Goal: Task Accomplishment & Management: Manage account settings

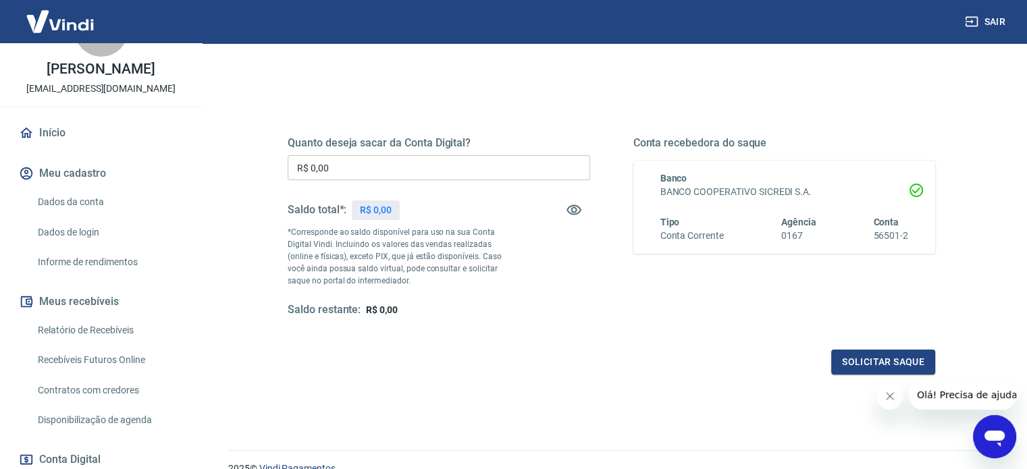
scroll to position [135, 0]
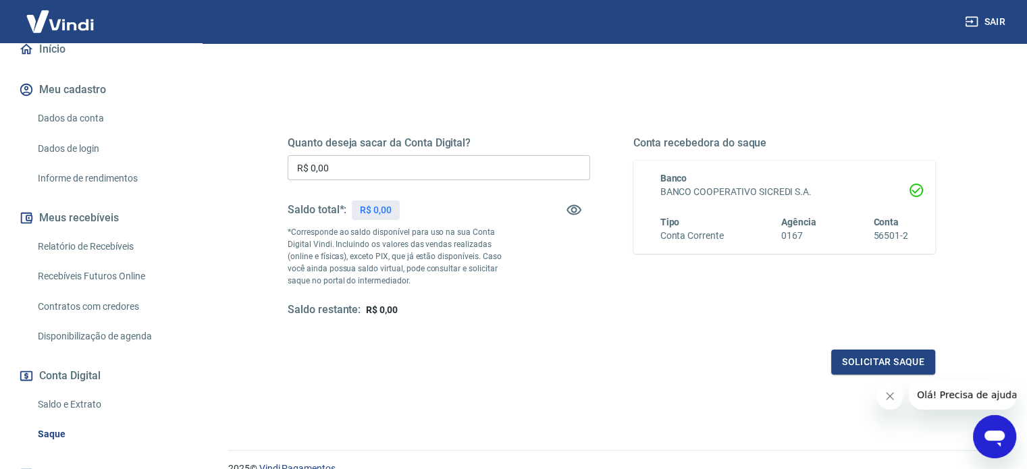
click at [88, 261] on link "Relatório de Recebíveis" at bounding box center [108, 247] width 153 height 28
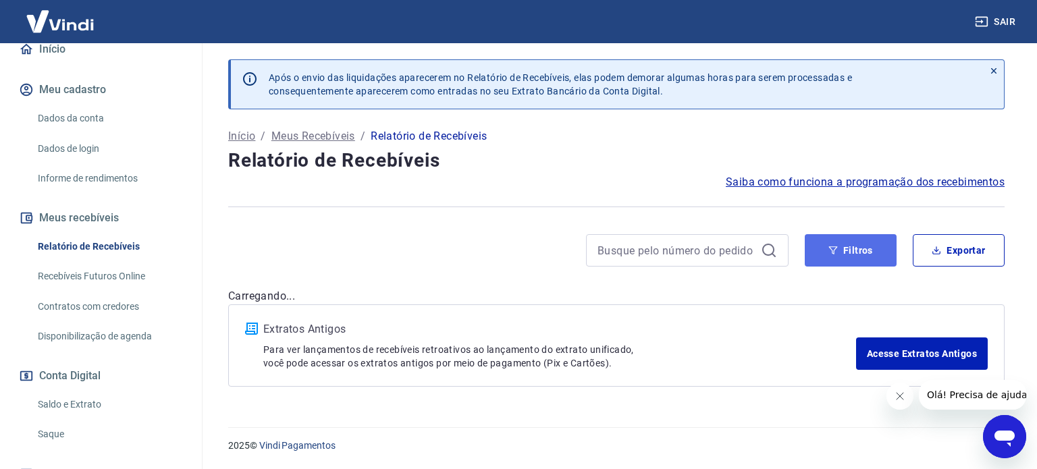
click at [850, 259] on button "Filtros" at bounding box center [851, 250] width 92 height 32
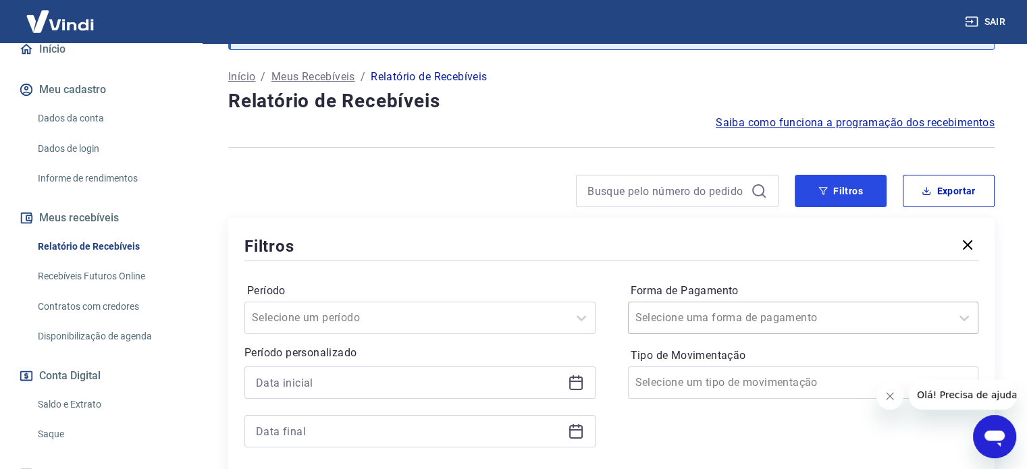
scroll to position [135, 0]
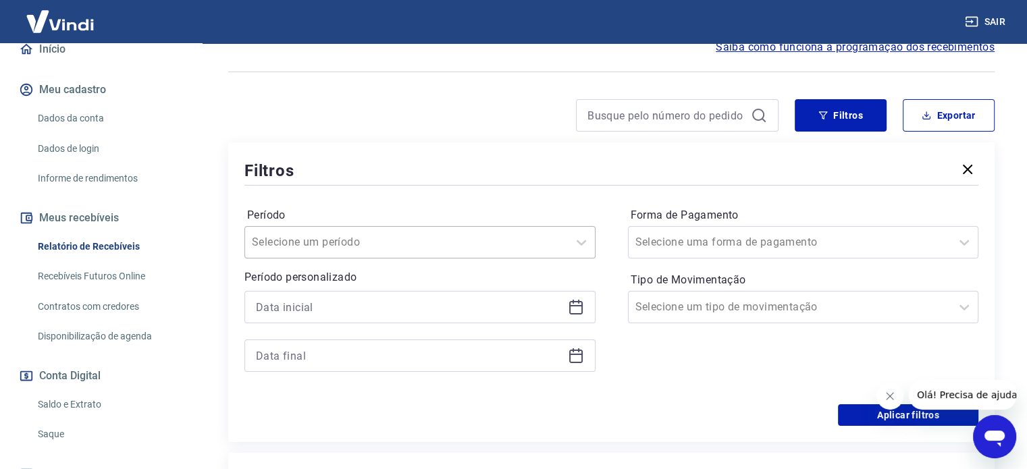
click at [470, 248] on div at bounding box center [406, 242] width 309 height 19
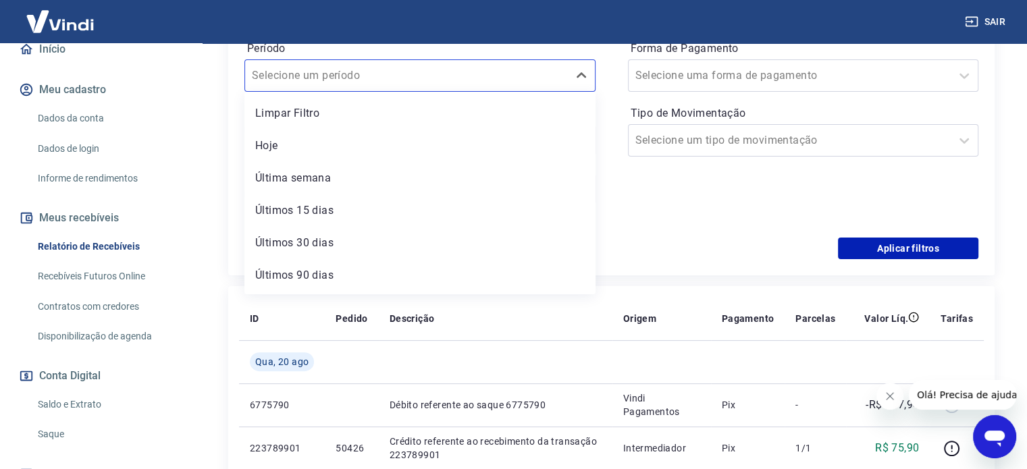
scroll to position [270, 0]
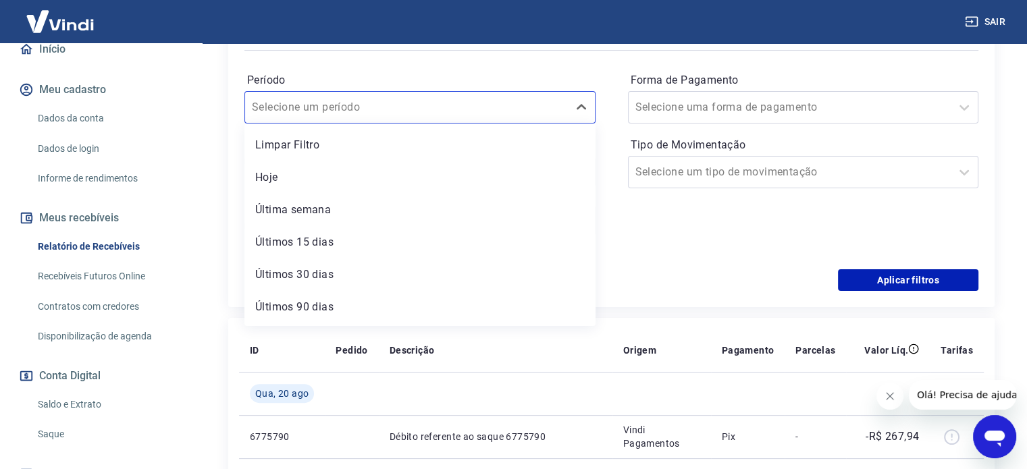
drag, startPoint x: 655, startPoint y: 211, endPoint x: 645, endPoint y: 230, distance: 21.1
click at [655, 212] on div "Forma de Pagamento Selecione uma forma de pagamento Tipo de Movimentação Seleci…" at bounding box center [803, 162] width 351 height 184
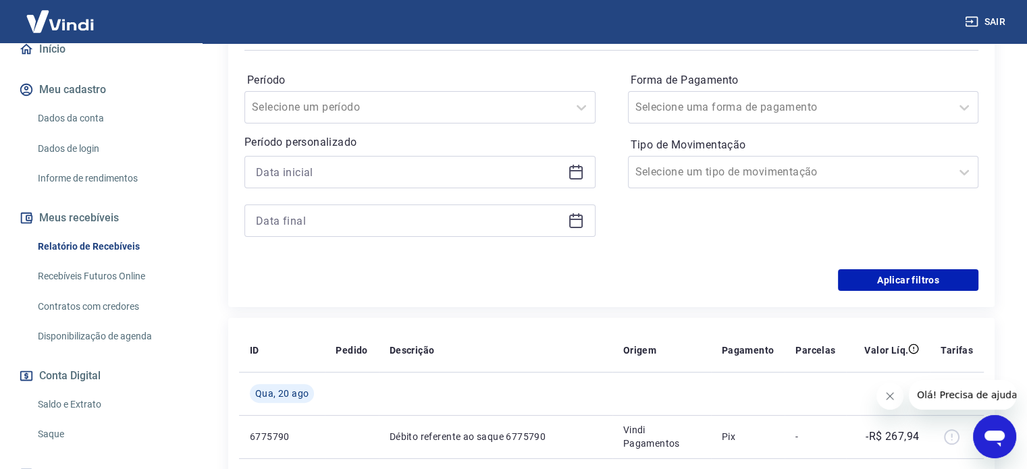
click at [577, 171] on icon at bounding box center [576, 170] width 14 height 1
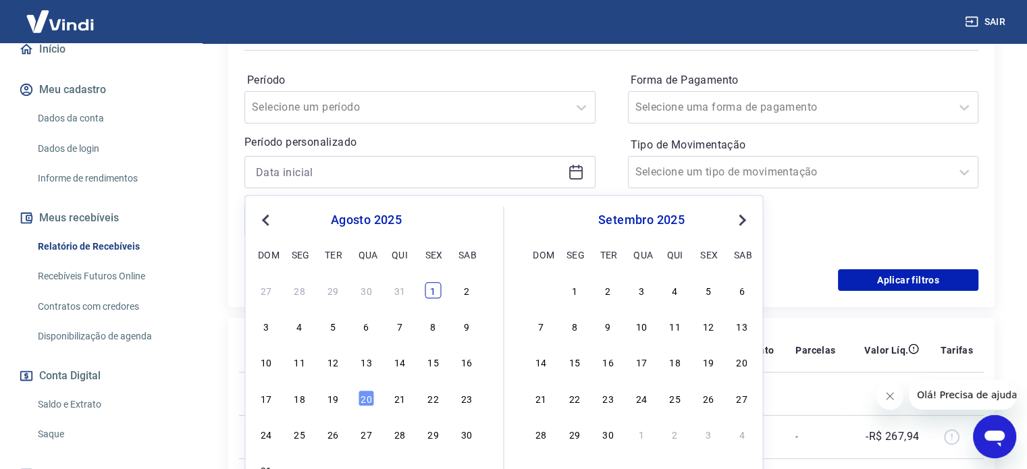
click at [432, 286] on div "1" at bounding box center [433, 290] width 16 height 16
type input "[DATE]"
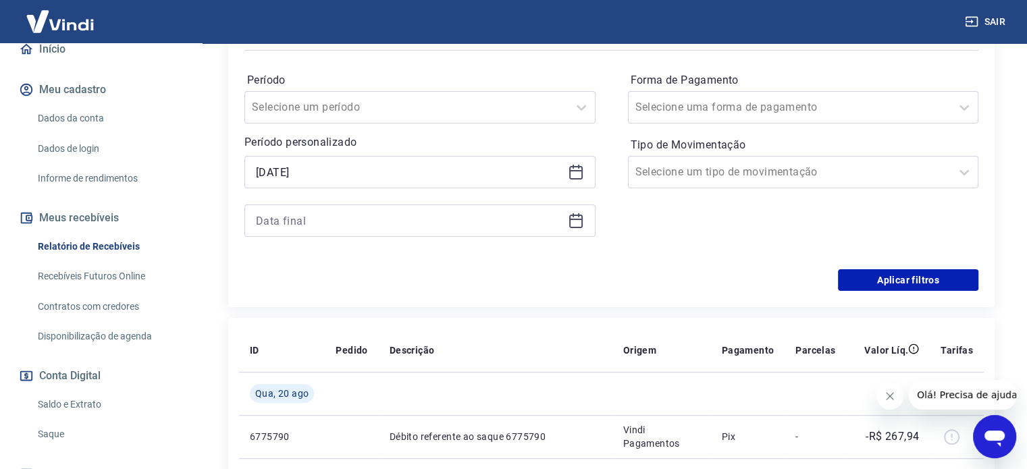
click at [575, 215] on icon at bounding box center [576, 222] width 14 height 14
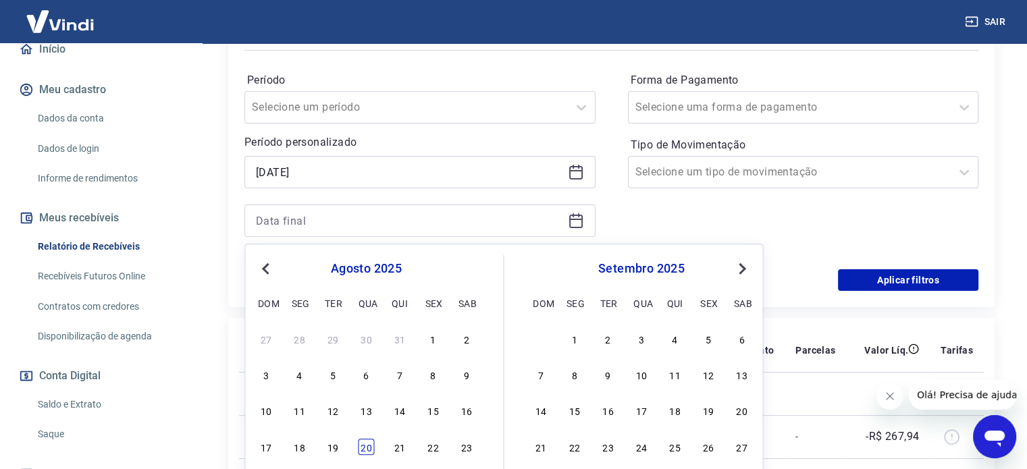
click at [362, 449] on div "20" at bounding box center [366, 447] width 16 height 16
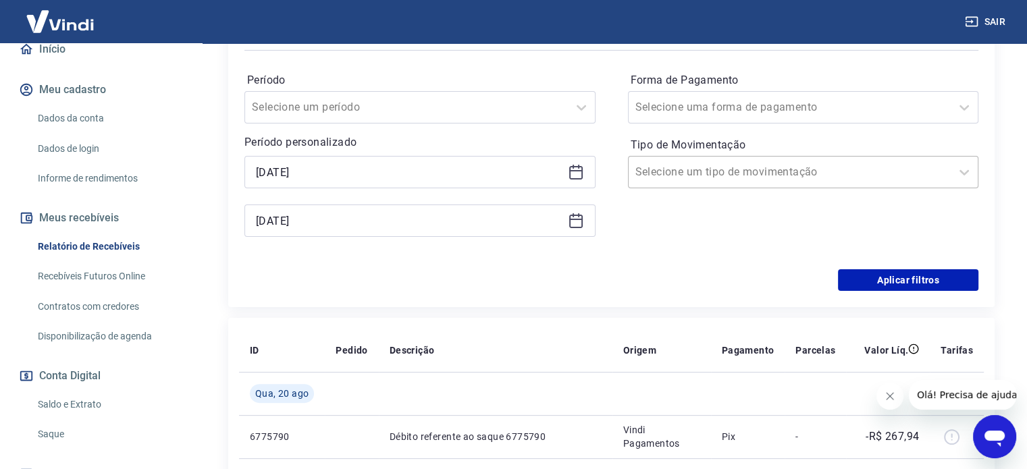
scroll to position [203, 0]
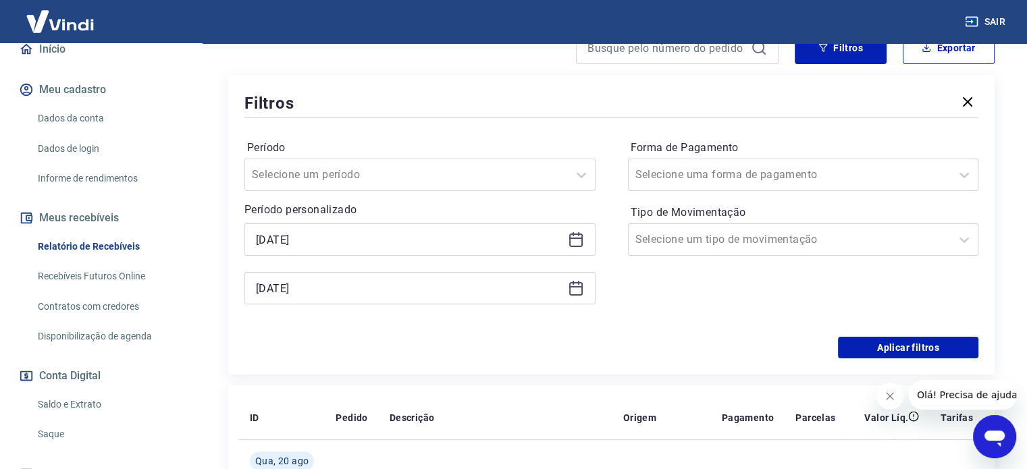
click at [573, 291] on icon at bounding box center [576, 288] width 16 height 16
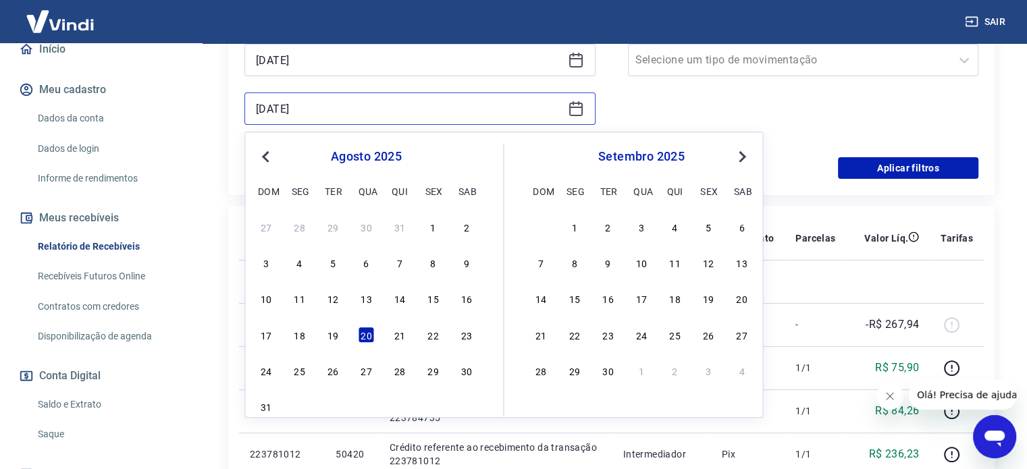
scroll to position [405, 0]
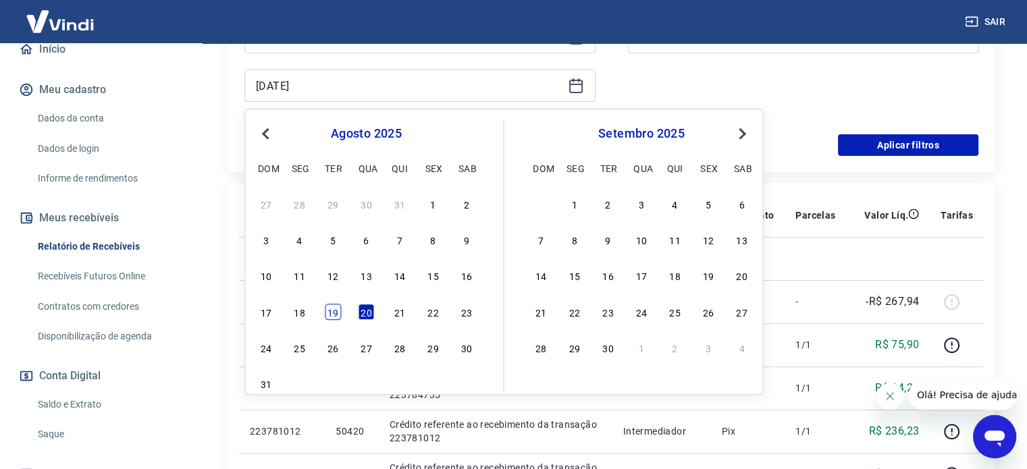
click at [327, 315] on div "19" at bounding box center [333, 312] width 16 height 16
type input "[DATE]"
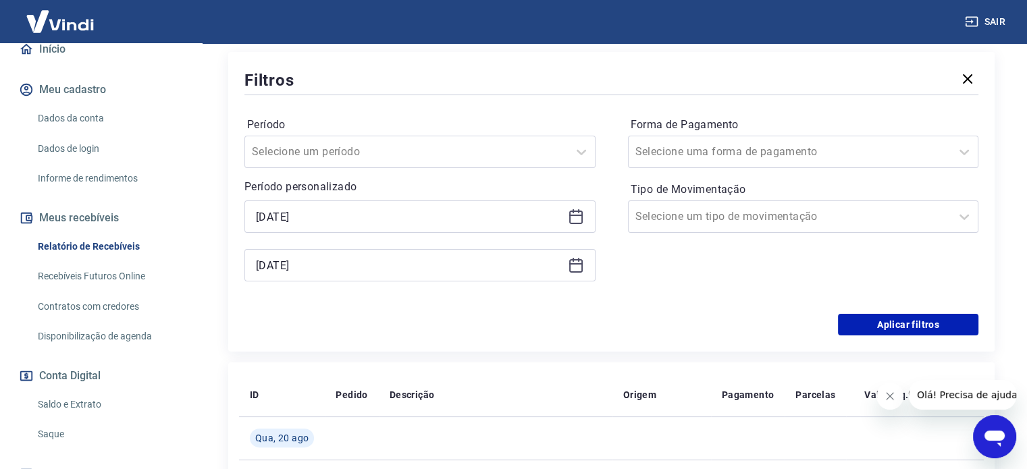
scroll to position [203, 0]
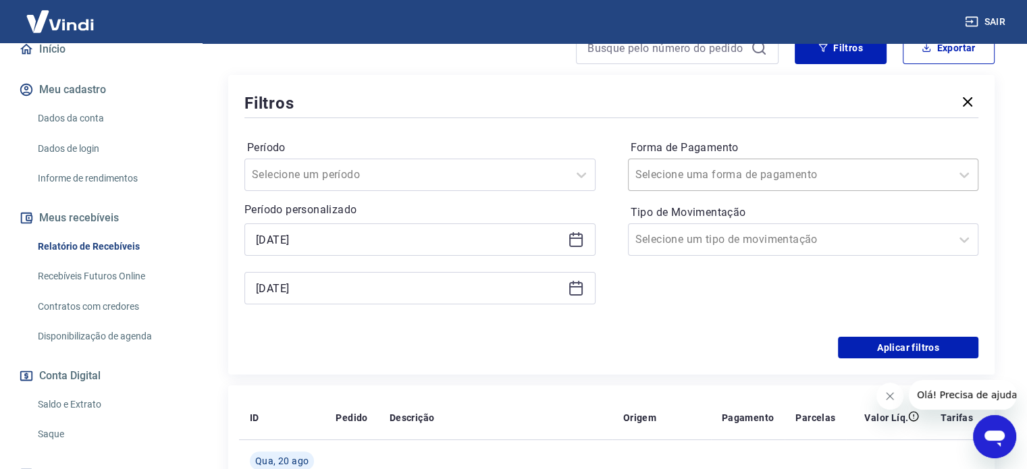
click at [770, 171] on div at bounding box center [789, 174] width 309 height 19
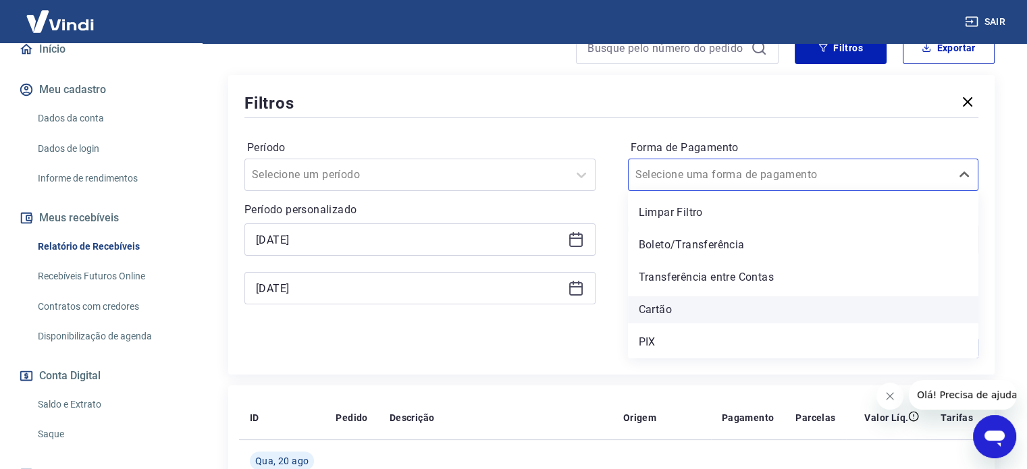
click at [666, 305] on div "Cartão" at bounding box center [803, 309] width 351 height 27
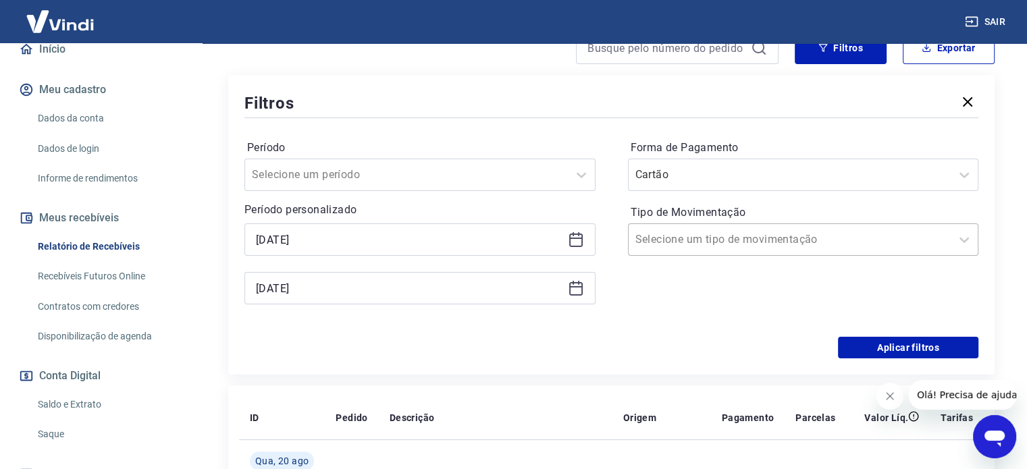
click at [812, 238] on div at bounding box center [789, 239] width 309 height 19
click at [901, 346] on button "Aplicar filtros" at bounding box center [908, 348] width 140 height 22
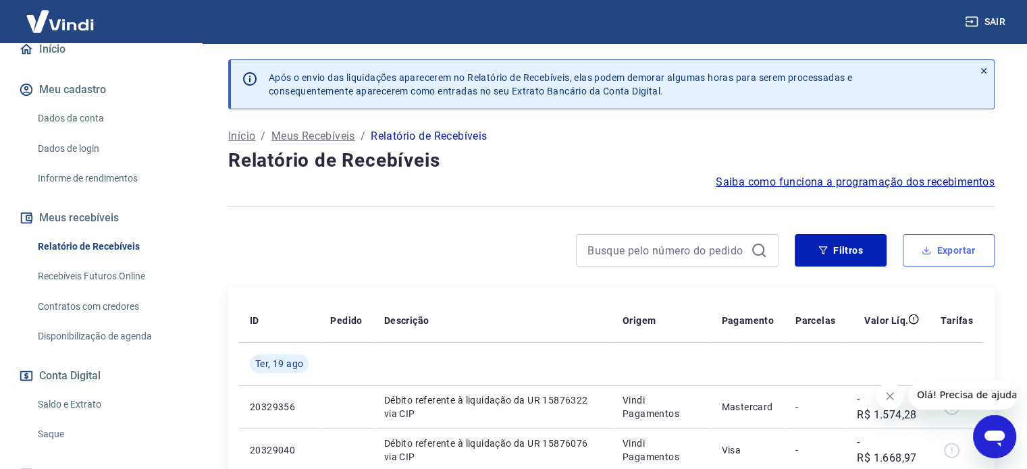
click at [945, 250] on button "Exportar" at bounding box center [949, 250] width 92 height 32
type input "[DATE]"
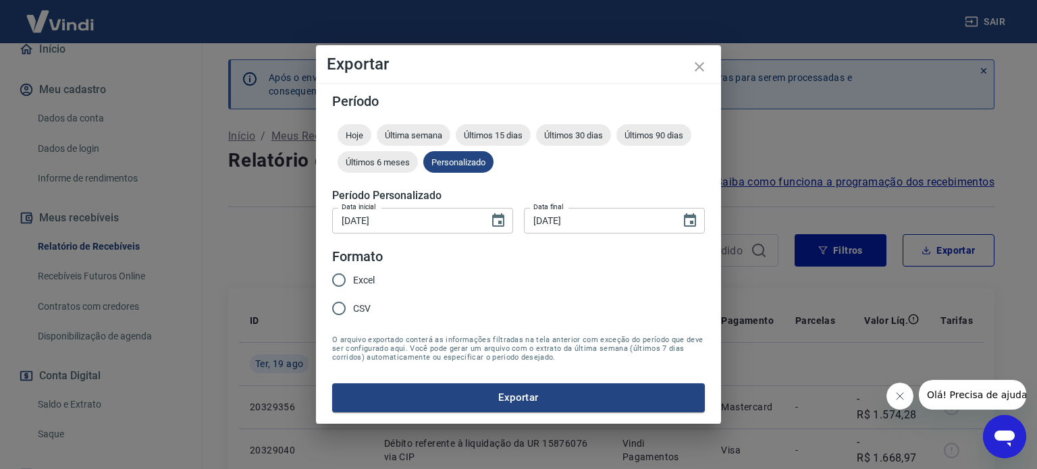
click at [340, 281] on input "Excel" at bounding box center [339, 280] width 28 height 28
radio input "true"
click at [513, 394] on button "Exportar" at bounding box center [518, 398] width 373 height 28
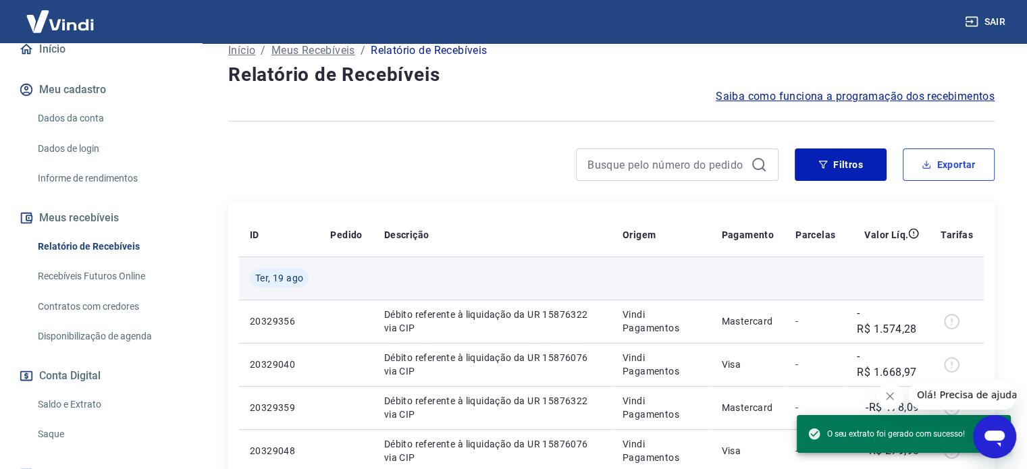
scroll to position [135, 0]
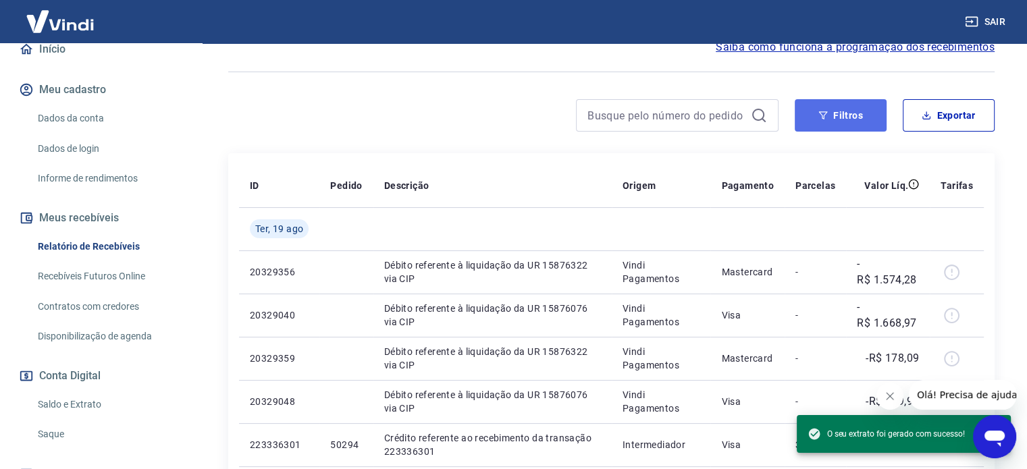
click at [834, 121] on button "Filtros" at bounding box center [841, 115] width 92 height 32
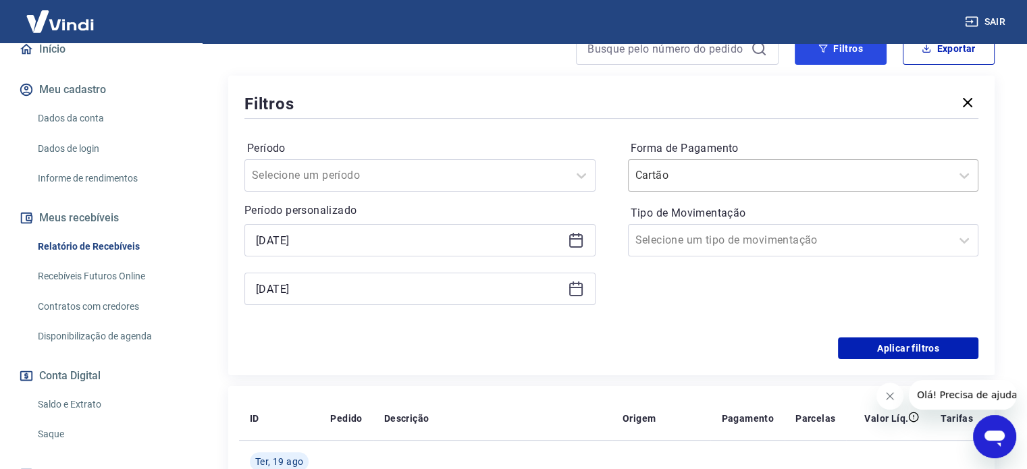
scroll to position [203, 0]
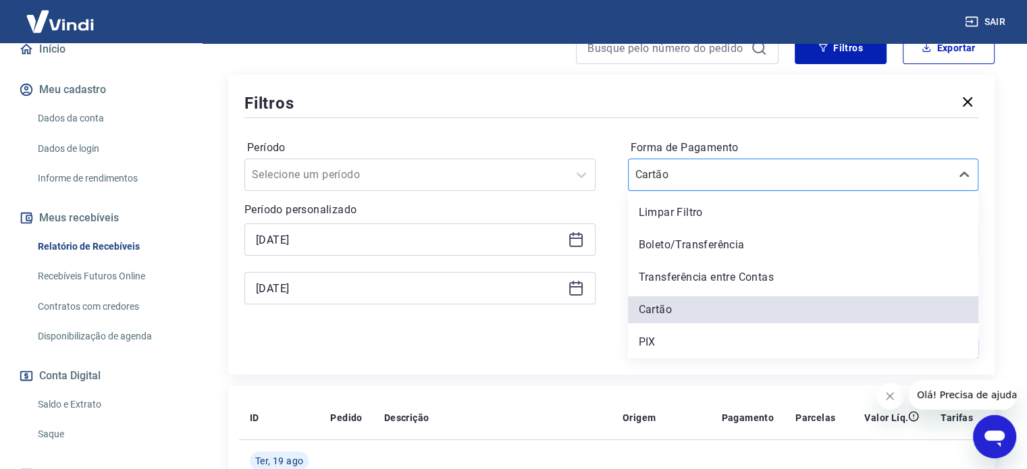
click at [705, 174] on input "Forma de Pagamento" at bounding box center [703, 175] width 136 height 16
click at [652, 340] on div "PIX" at bounding box center [803, 342] width 351 height 27
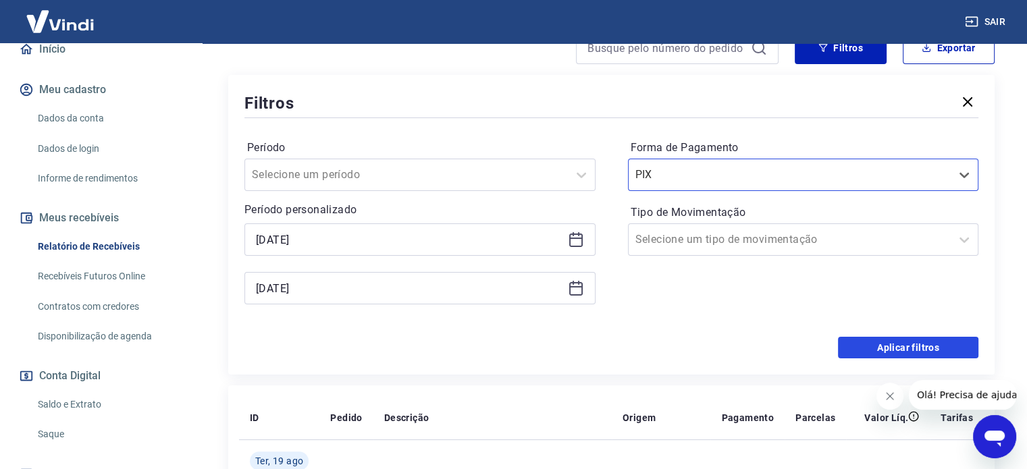
click at [892, 344] on button "Aplicar filtros" at bounding box center [908, 348] width 140 height 22
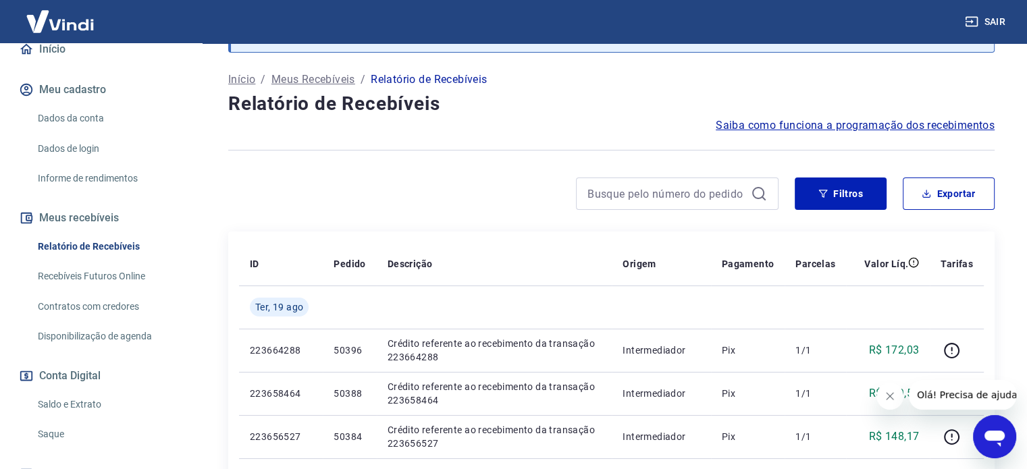
scroll to position [135, 0]
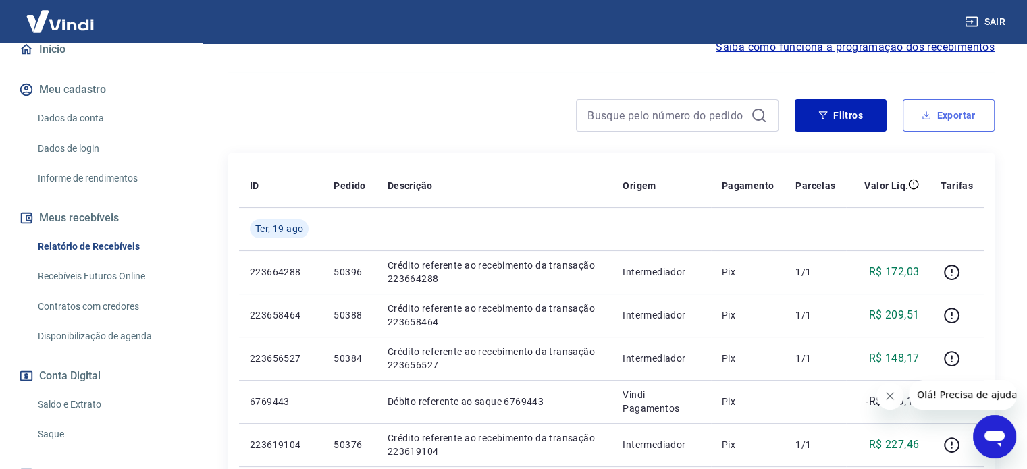
click at [952, 113] on button "Exportar" at bounding box center [949, 115] width 92 height 32
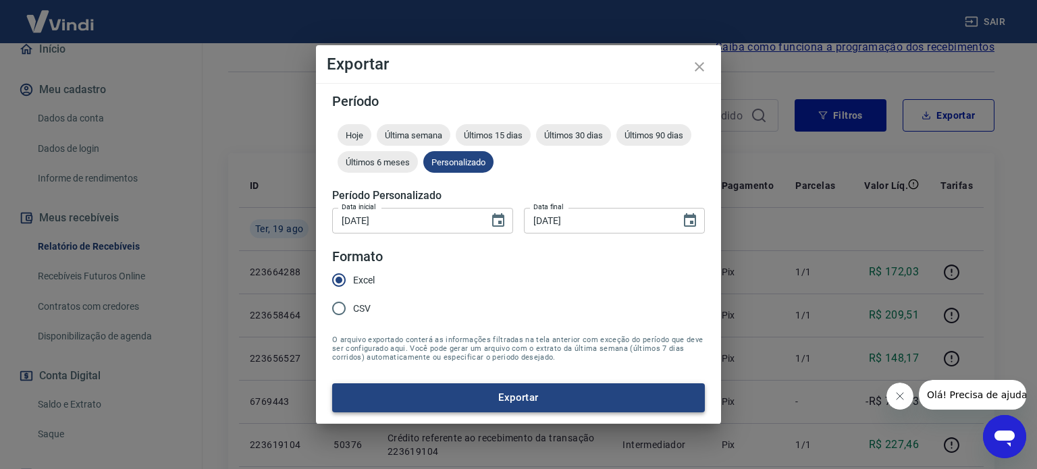
click at [524, 399] on button "Exportar" at bounding box center [518, 398] width 373 height 28
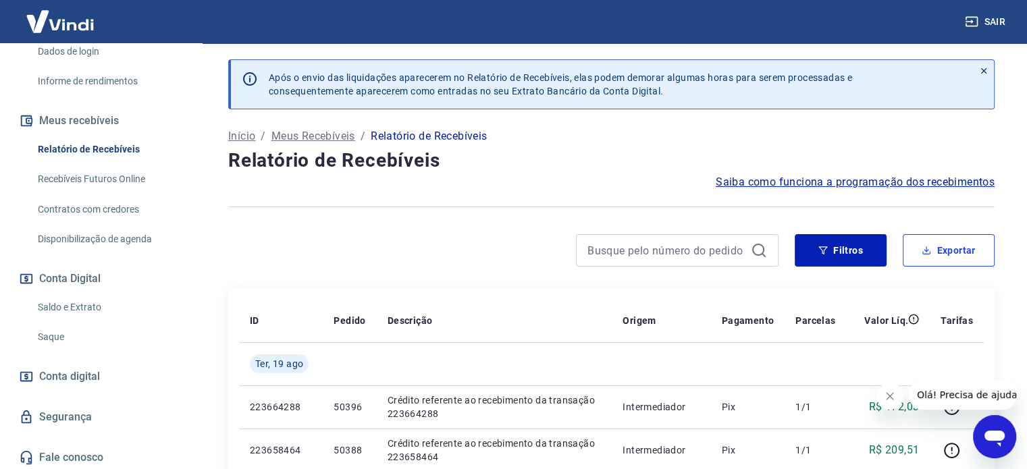
scroll to position [248, 0]
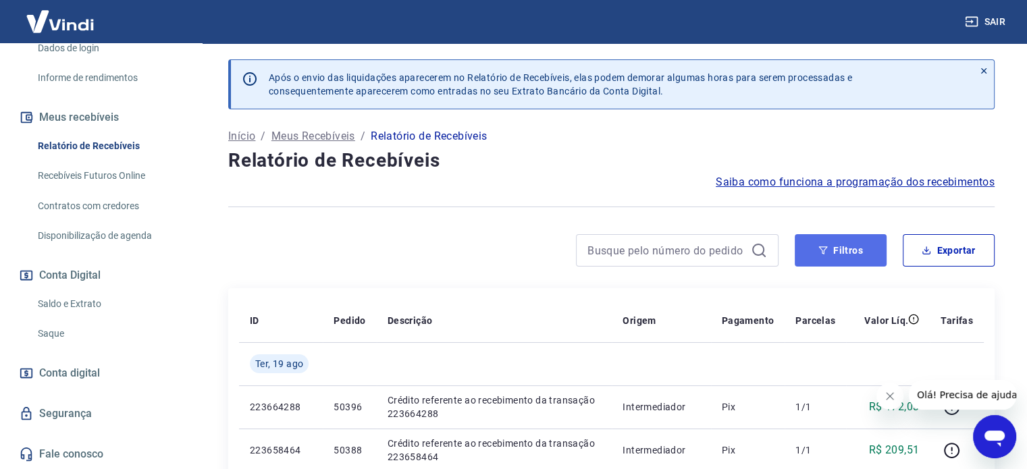
drag, startPoint x: 835, startPoint y: 250, endPoint x: 810, endPoint y: 256, distance: 26.4
click at [835, 250] on button "Filtros" at bounding box center [841, 250] width 92 height 32
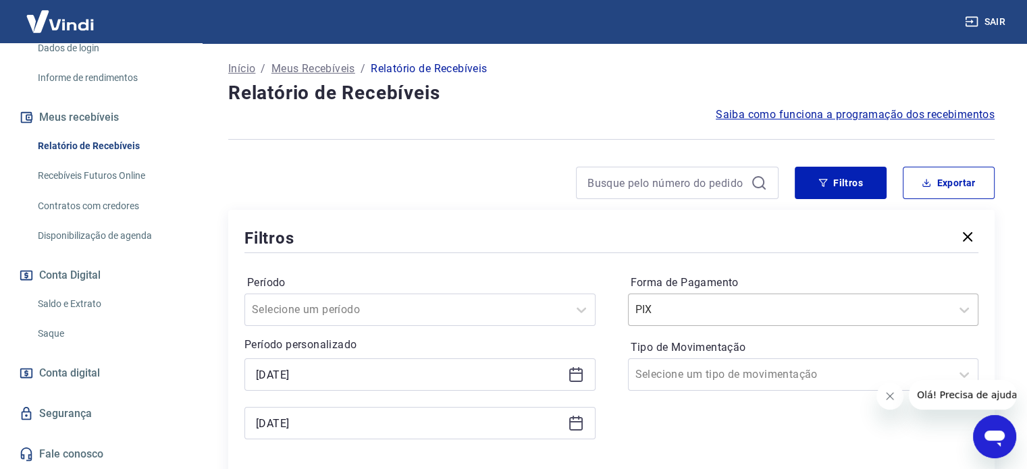
click at [666, 308] on div "PIX" at bounding box center [803, 310] width 351 height 32
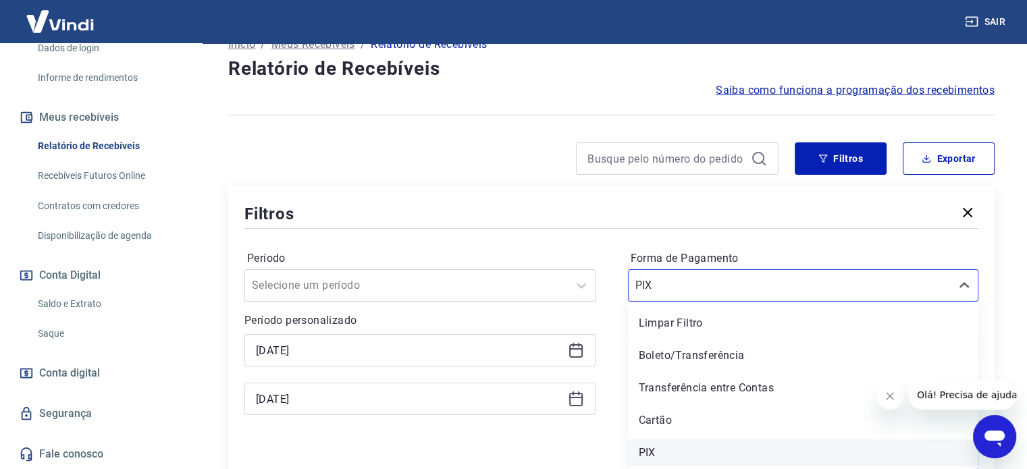
scroll to position [227, 0]
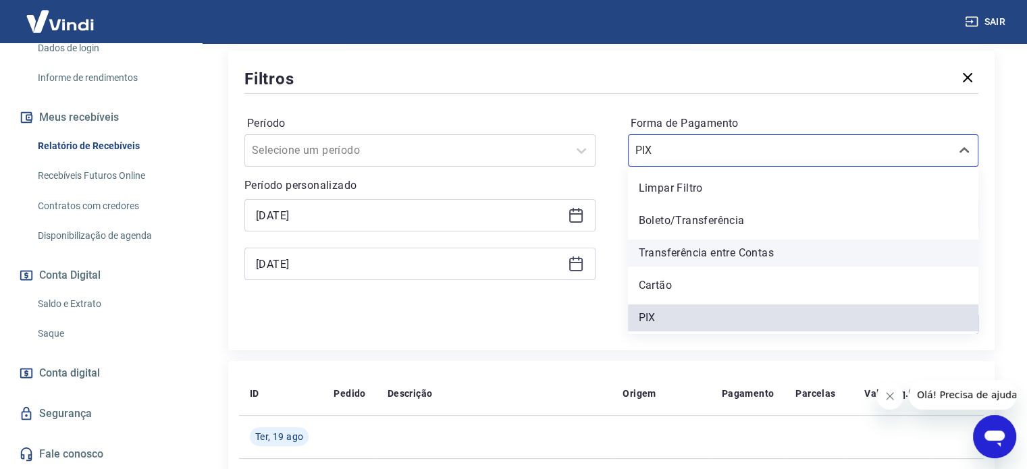
click at [675, 259] on div "Transferência entre Contas" at bounding box center [803, 253] width 351 height 27
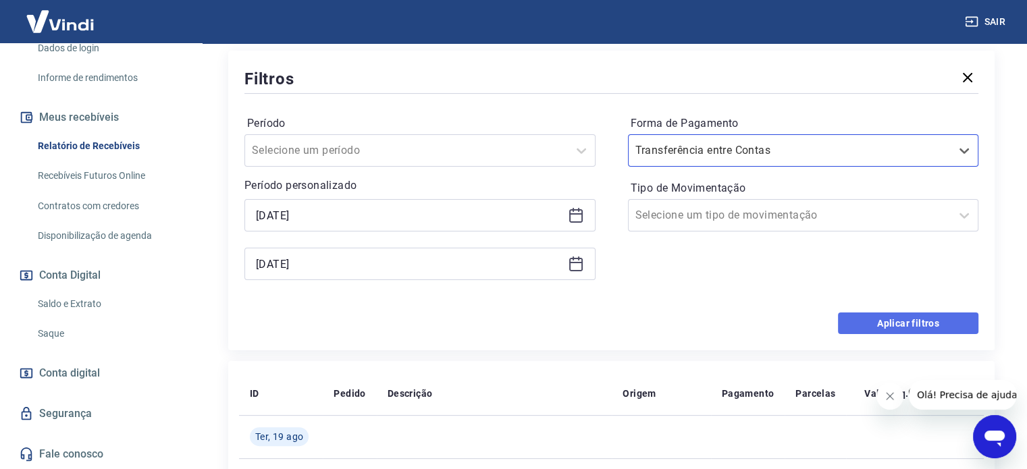
click at [916, 325] on button "Aplicar filtros" at bounding box center [908, 324] width 140 height 22
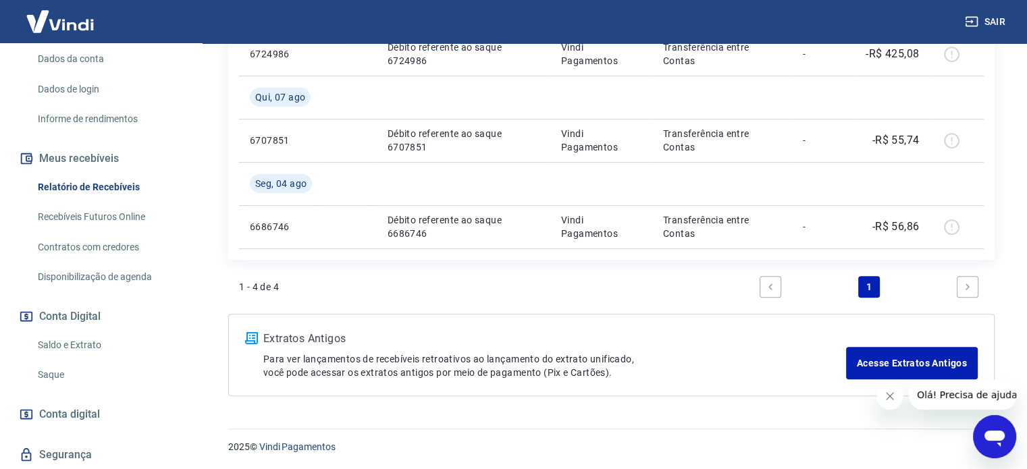
scroll to position [248, 0]
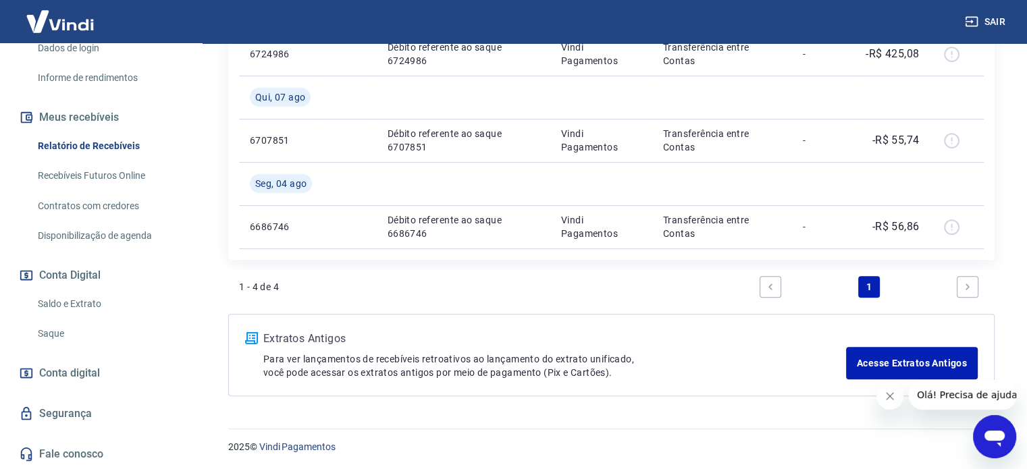
click at [57, 309] on link "Saldo e Extrato" at bounding box center [108, 304] width 153 height 28
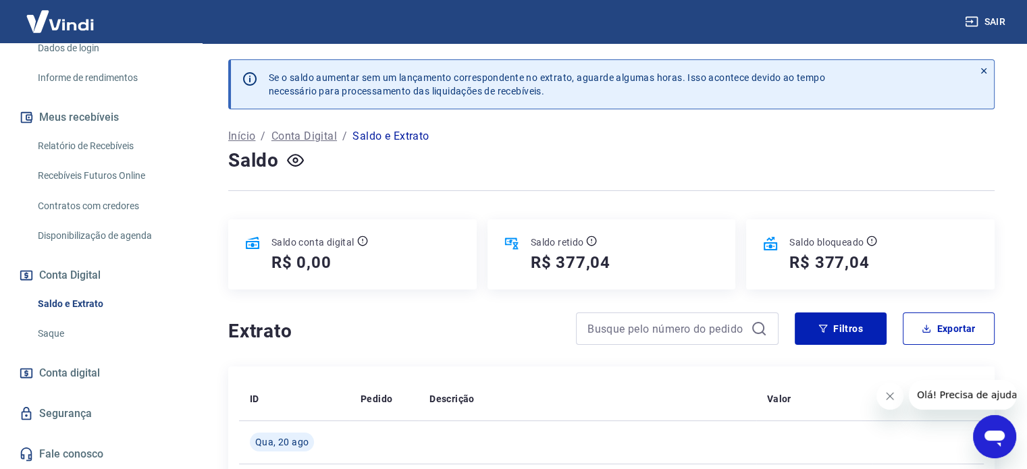
drag, startPoint x: 835, startPoint y: 310, endPoint x: 835, endPoint y: 339, distance: 29.0
click at [834, 330] on button "Filtros" at bounding box center [841, 329] width 92 height 32
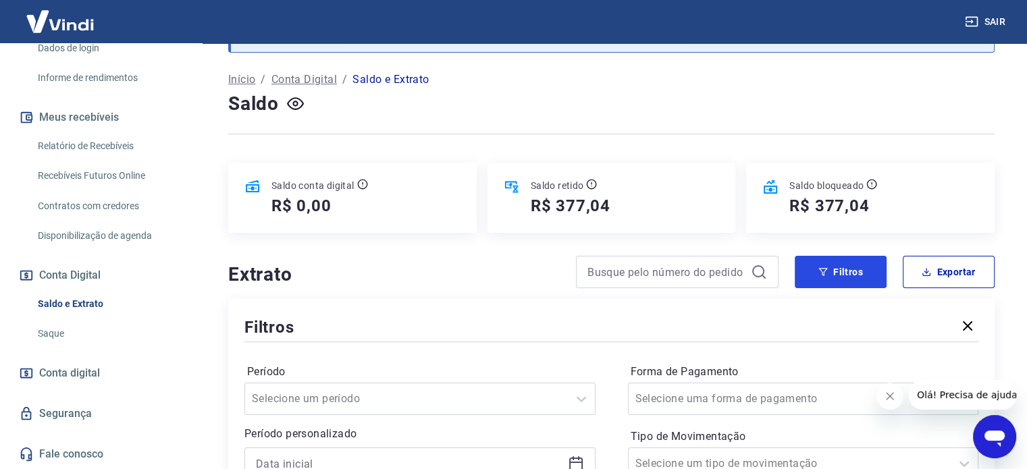
scroll to position [135, 0]
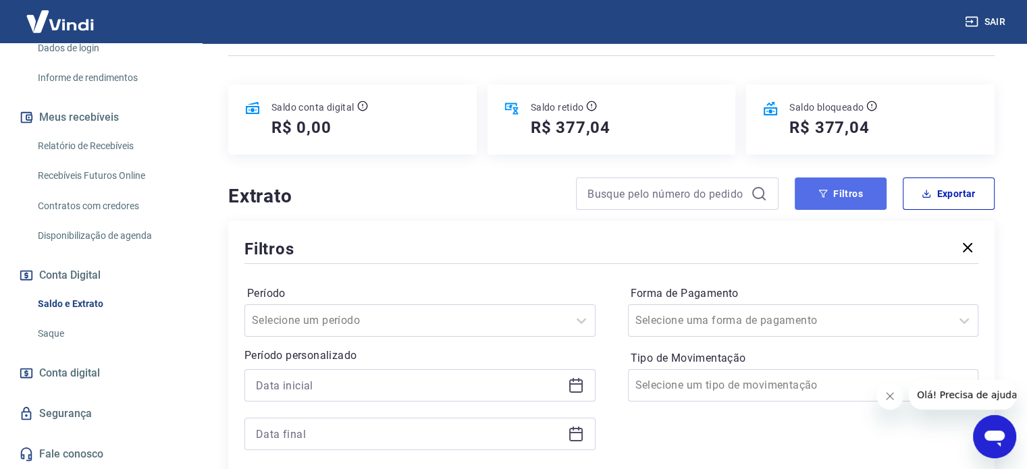
click at [812, 198] on button "Filtros" at bounding box center [841, 194] width 92 height 32
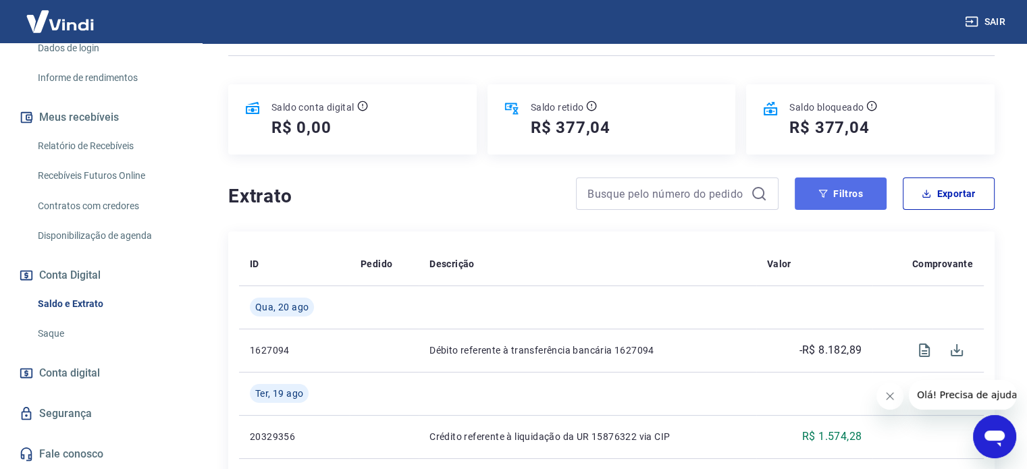
click at [815, 196] on button "Filtros" at bounding box center [841, 194] width 92 height 32
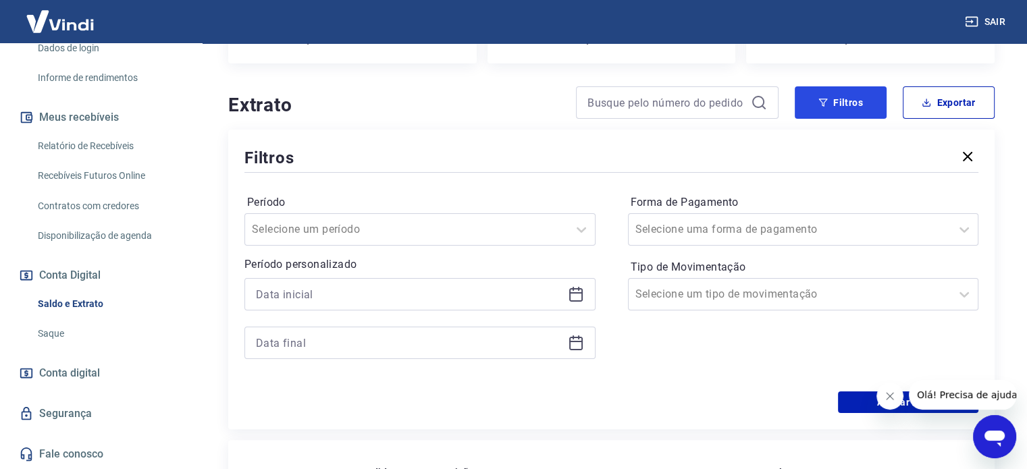
scroll to position [338, 0]
